Goal: Task Accomplishment & Management: Complete application form

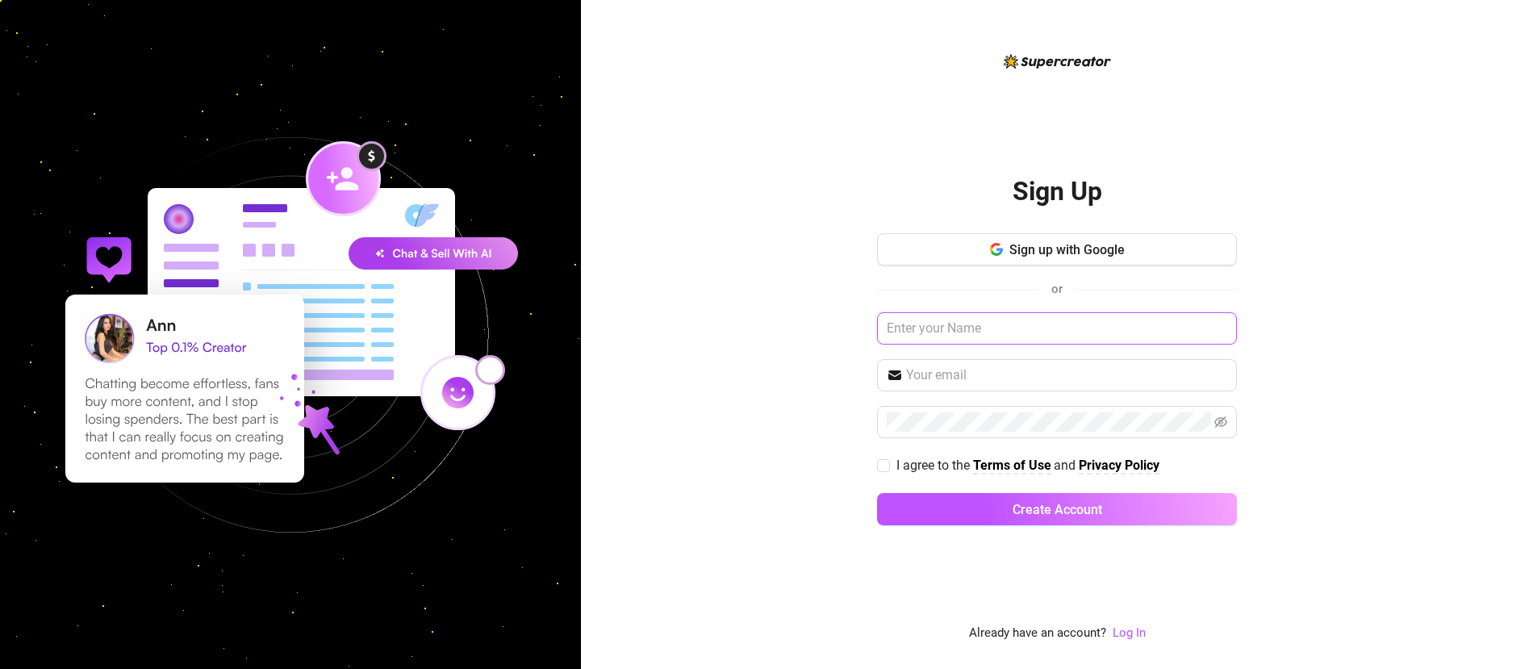
click at [975, 325] on input "text" at bounding box center [1057, 328] width 360 height 32
type input "Joseph"
click at [981, 375] on input "text" at bounding box center [1066, 374] width 321 height 19
type input "joseph@supercreator.app"
click at [765, 428] on div "Sign Up Sign up with Google or Joseph joseph@supercreator.app I agree to the Te…" at bounding box center [1057, 334] width 952 height 669
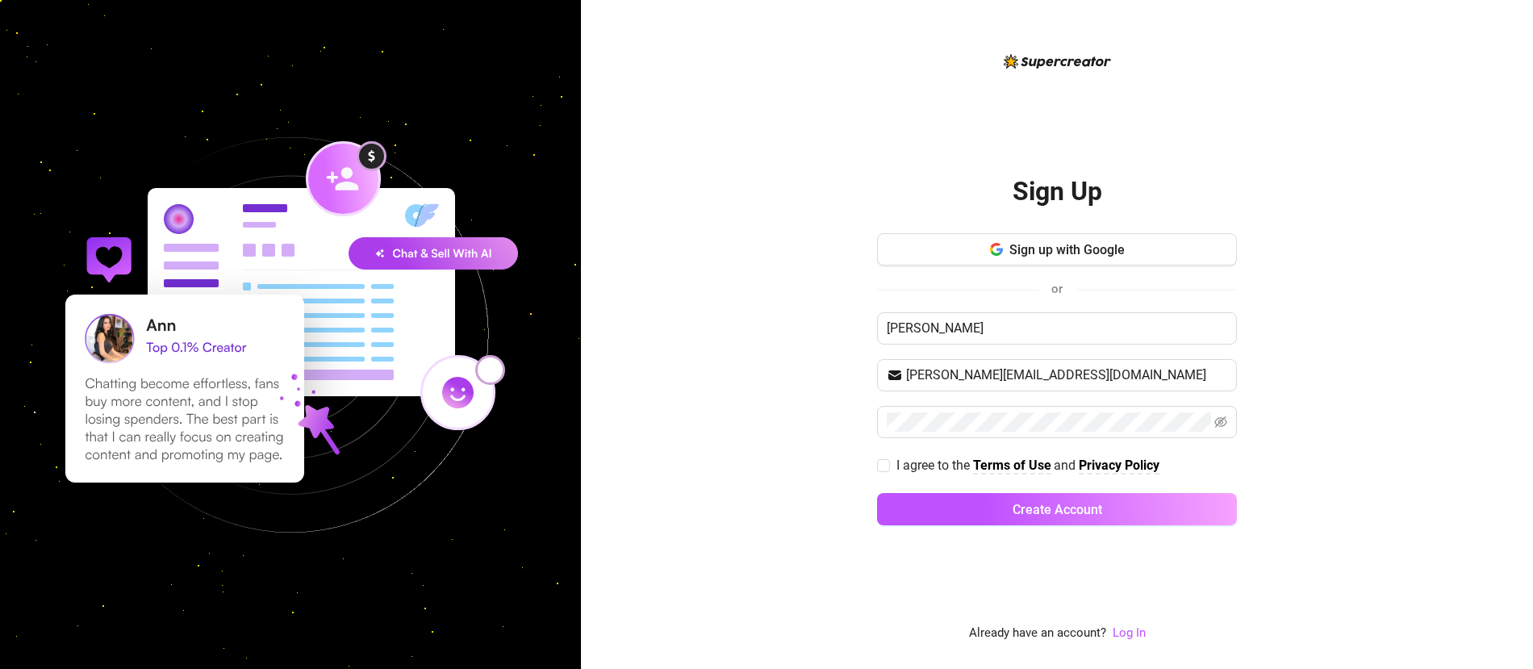
click at [774, 483] on div "Sign Up Sign up with Google or Joseph joseph@supercreator.app I agree to the Te…" at bounding box center [1057, 334] width 952 height 669
click at [886, 469] on input "I agree to the Terms of Use and Privacy Policy" at bounding box center [882, 464] width 11 height 11
checkbox input "true"
click at [1071, 508] on span "Create Account" at bounding box center [1057, 509] width 90 height 15
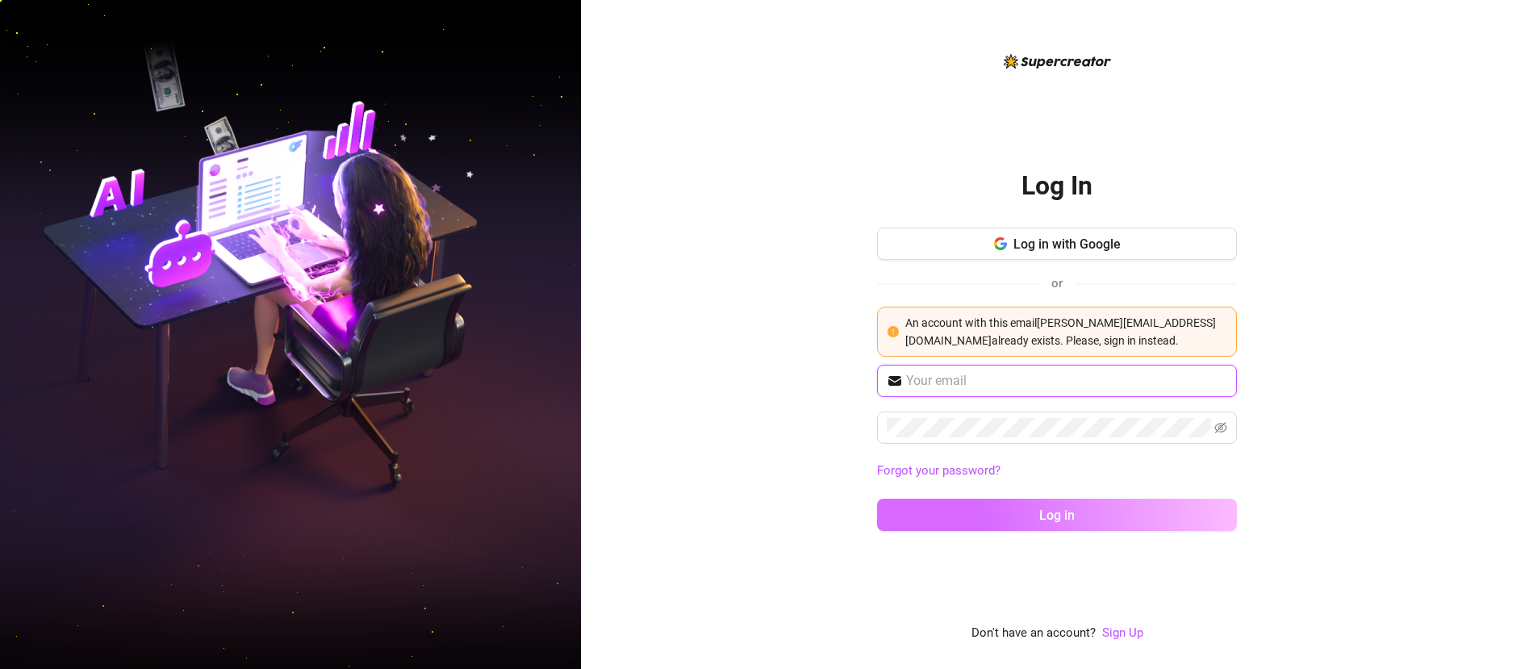
type input "josephoh2011@gmail.com"
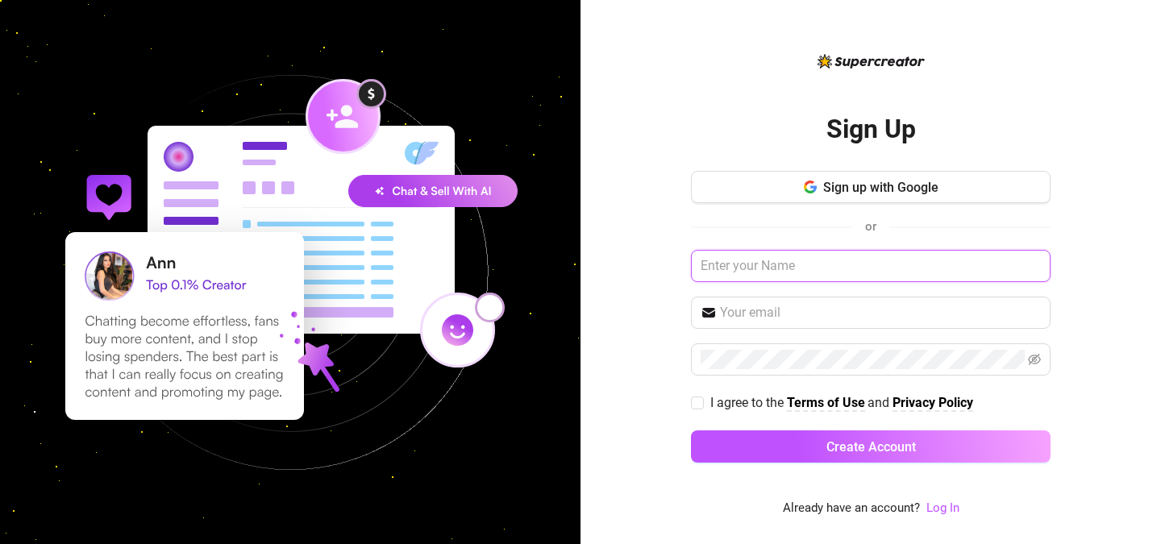
click at [790, 282] on input "text" at bounding box center [871, 266] width 360 height 32
type input "Joseph"
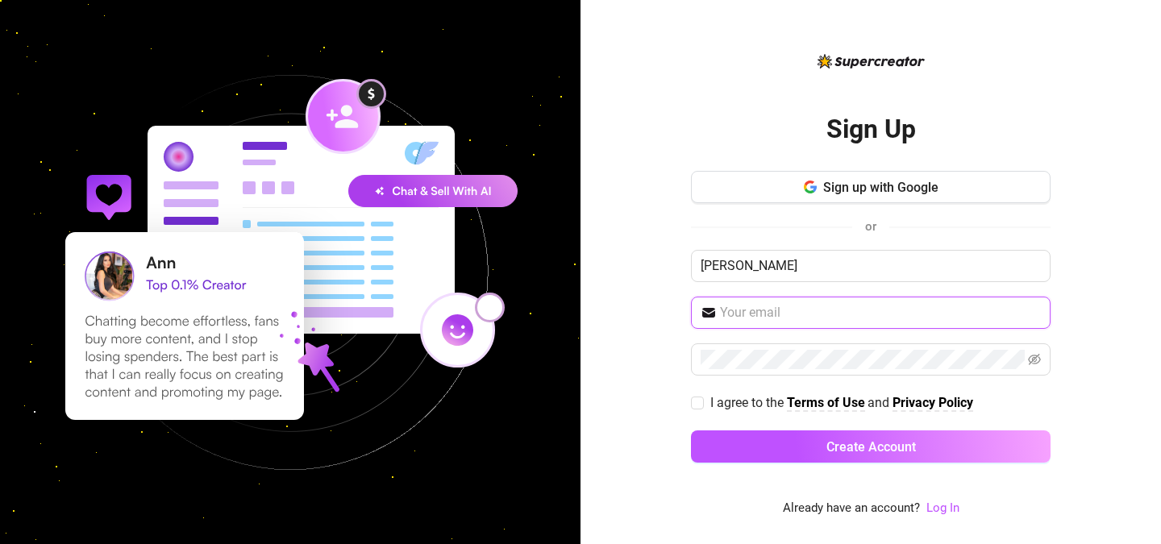
click at [808, 311] on input "text" at bounding box center [880, 312] width 321 height 19
type input "gdfgdfgdfgs@gmail.com"
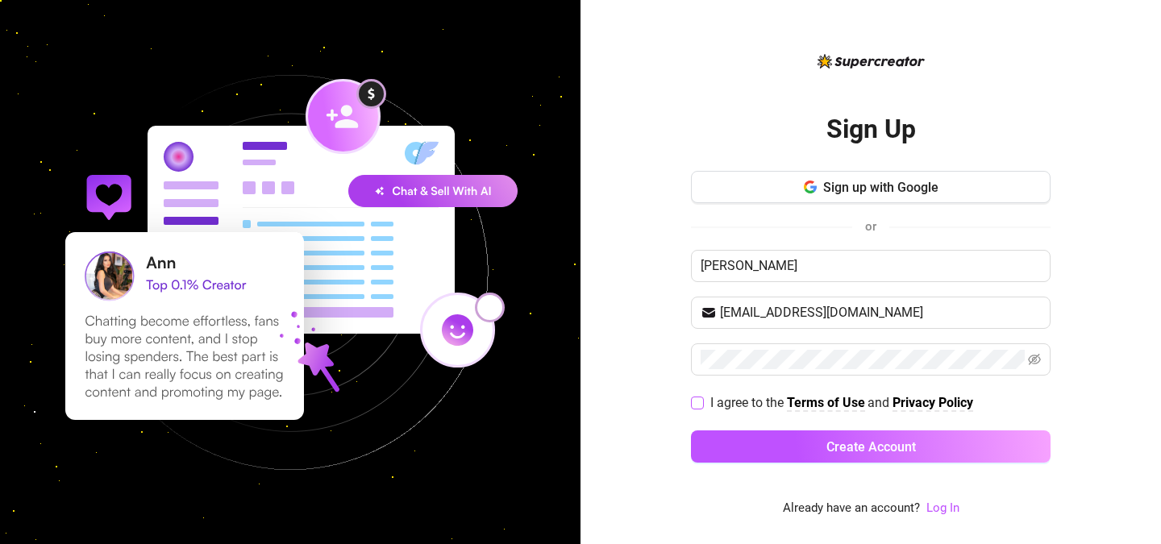
click at [701, 403] on input "I agree to the Terms of Use and Privacy Policy" at bounding box center [696, 402] width 11 height 11
checkbox input "true"
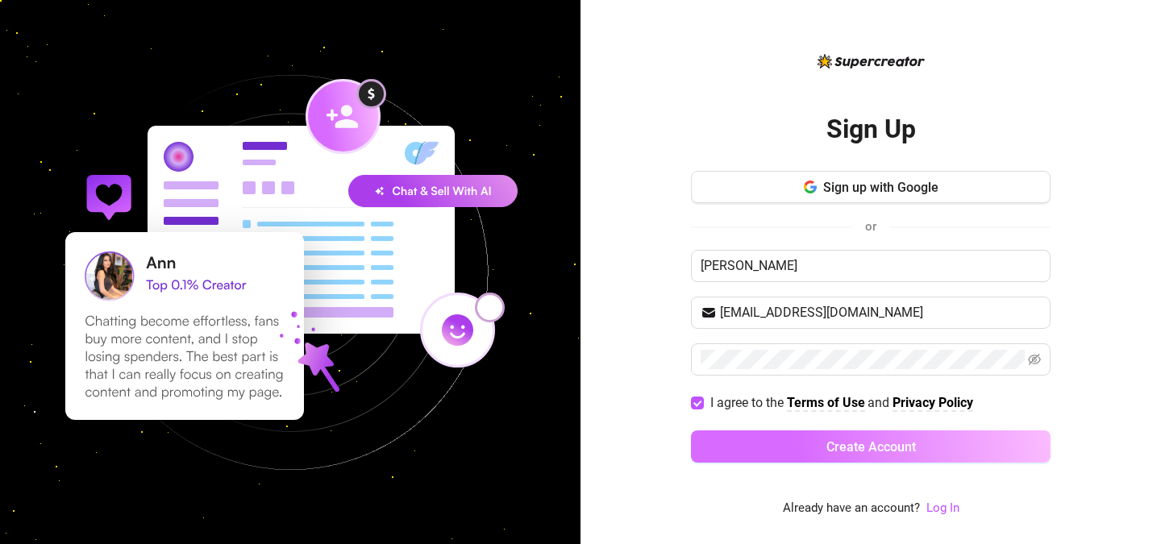
click at [790, 459] on button "Create Account" at bounding box center [871, 447] width 360 height 32
